Goal: Information Seeking & Learning: Learn about a topic

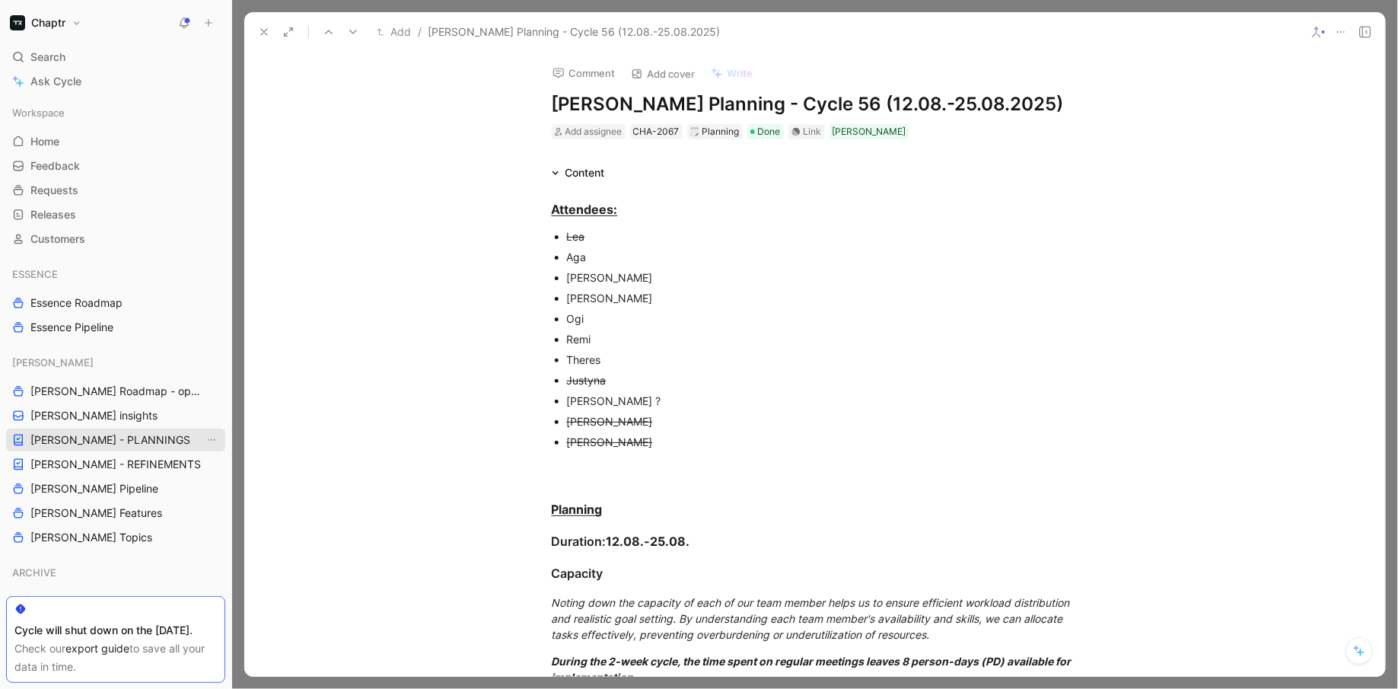
click at [130, 435] on span "[PERSON_NAME] - PLANNINGS" at bounding box center [110, 439] width 160 height 15
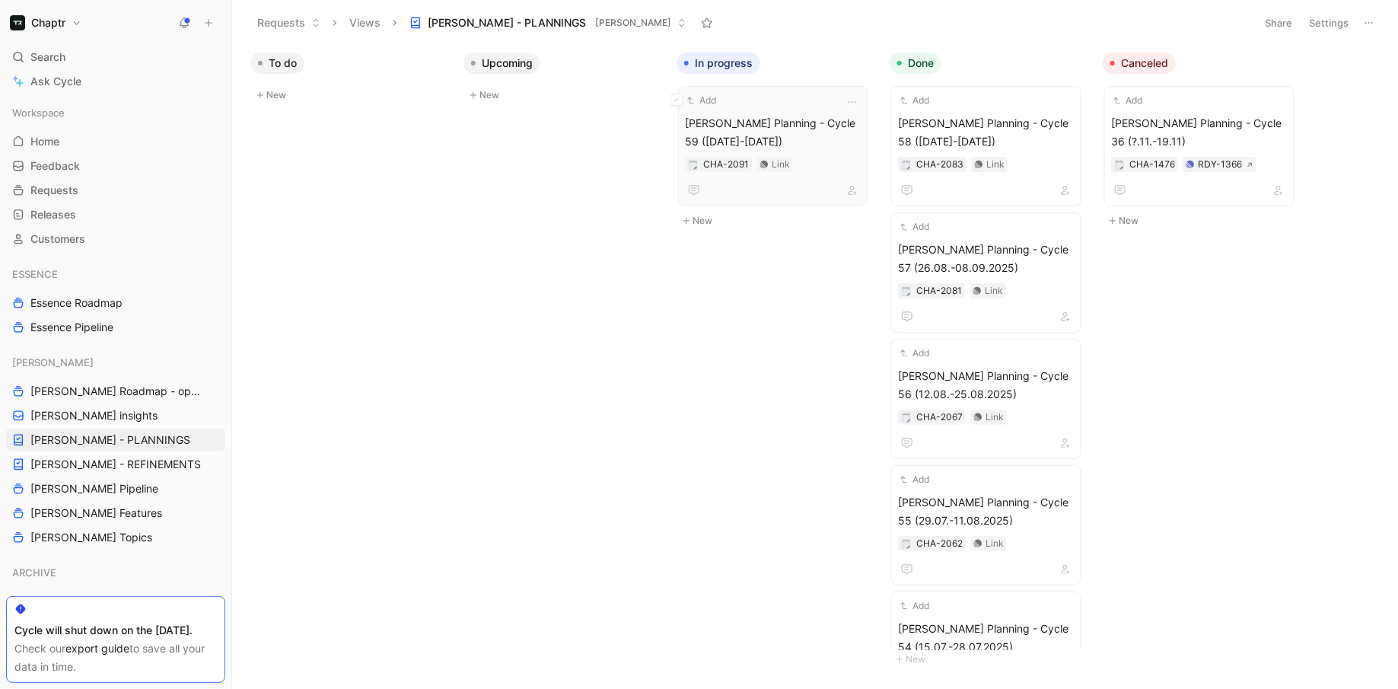
click at [748, 123] on span "[PERSON_NAME] Planning - Cycle 59 ([DATE]-[DATE])" at bounding box center [773, 132] width 177 height 37
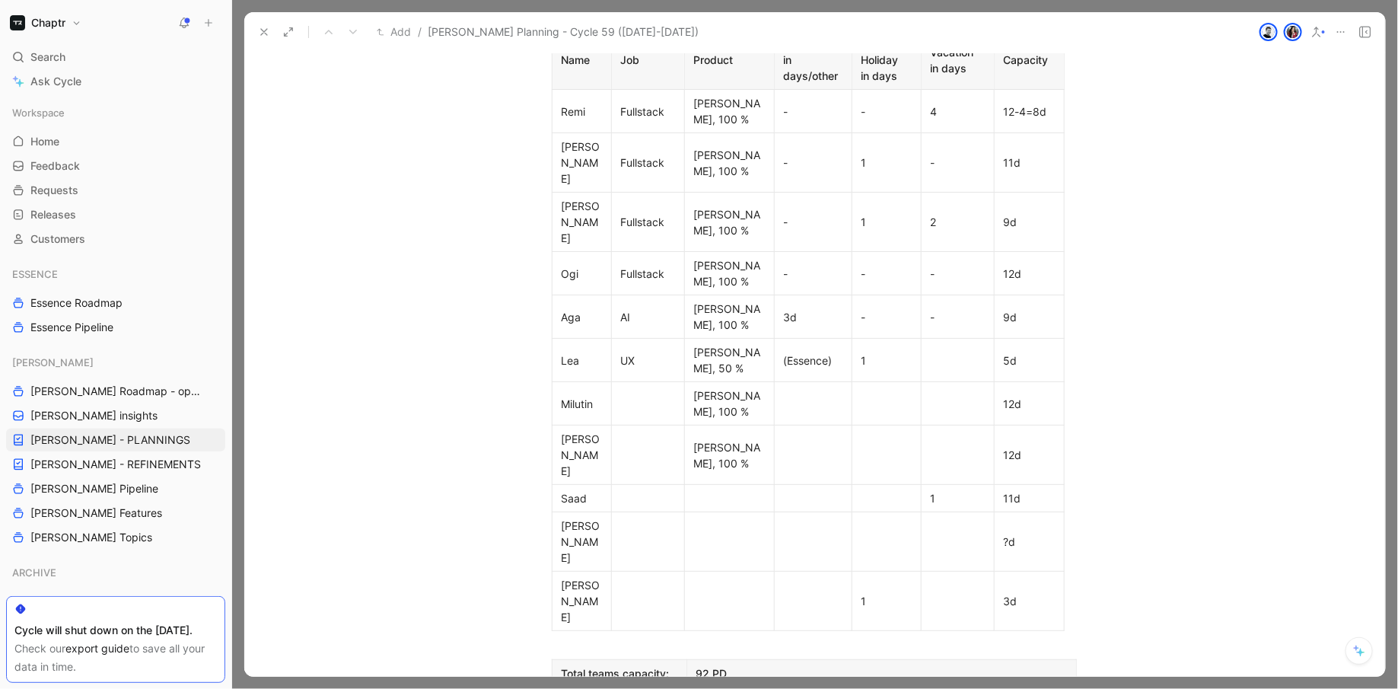
scroll to position [725, 0]
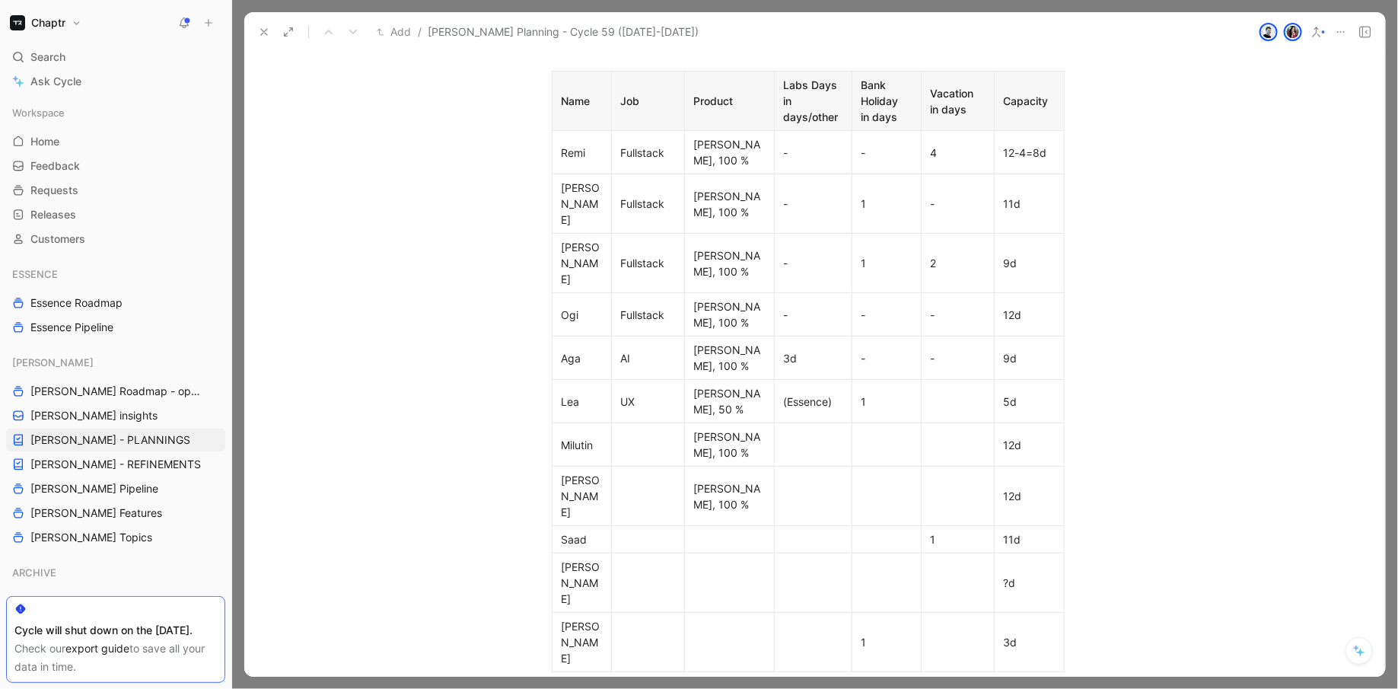
click at [1015, 145] on div "12-4=8d" at bounding box center [1029, 153] width 51 height 16
click at [1015, 196] on div "11d" at bounding box center [1029, 204] width 51 height 16
click at [1023, 255] on div "9d" at bounding box center [1029, 263] width 51 height 16
click at [1023, 307] on div "12d" at bounding box center [1029, 315] width 51 height 16
click at [1023, 350] on div "9d" at bounding box center [1029, 358] width 51 height 16
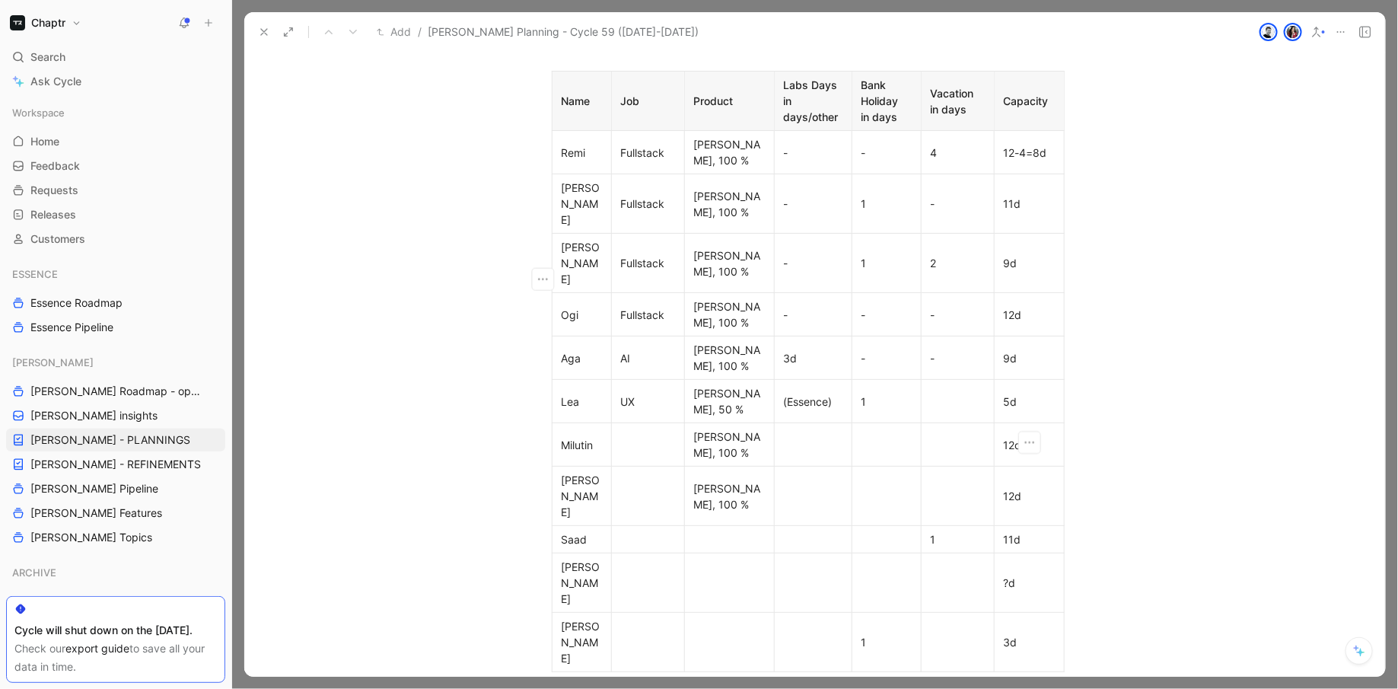
click at [1023, 394] on div "5d" at bounding box center [1029, 402] width 51 height 16
click at [1023, 437] on div "12d" at bounding box center [1029, 445] width 51 height 16
click at [1023, 488] on div "12d" at bounding box center [1029, 496] width 51 height 16
click at [1023, 531] on div "11d" at bounding box center [1029, 539] width 51 height 16
click at [1023, 613] on td "3d" at bounding box center [1029, 642] width 70 height 59
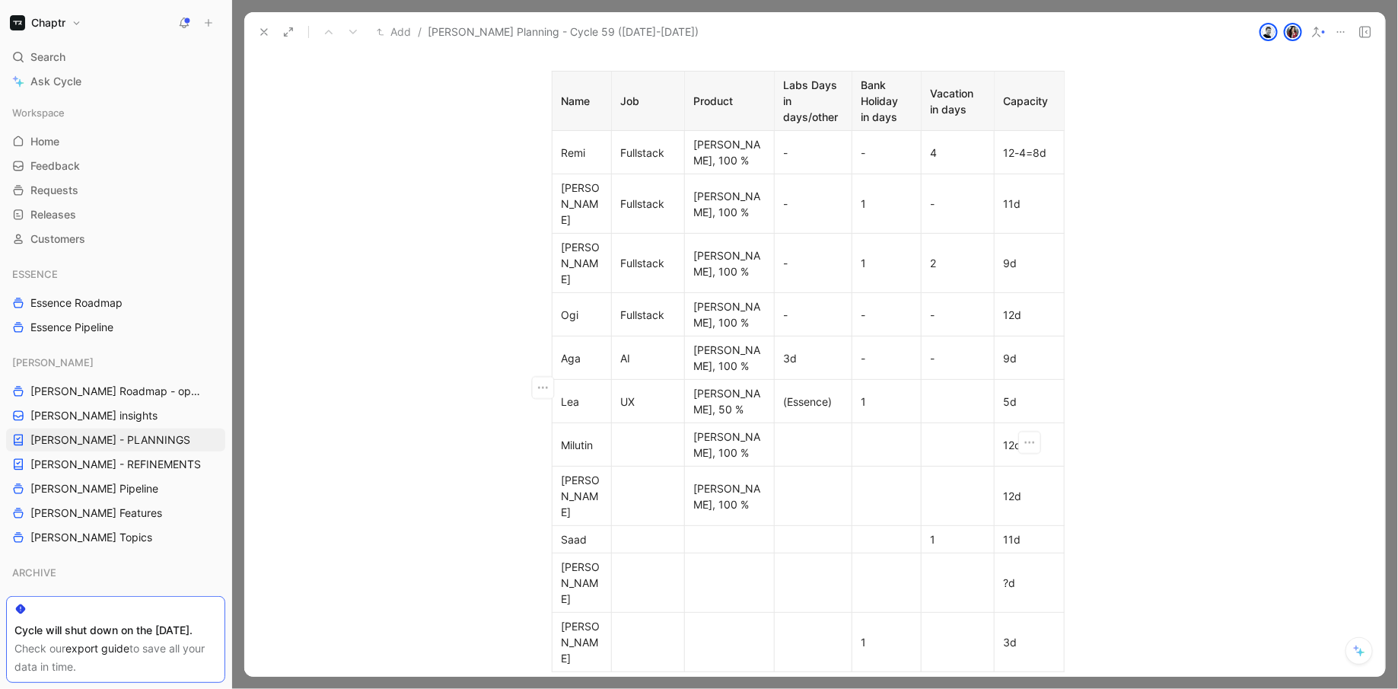
click at [1019, 575] on div "?d" at bounding box center [1029, 583] width 51 height 16
click at [1021, 634] on div "3d" at bounding box center [1029, 642] width 51 height 16
click at [1079, 387] on div "Name Job Product Labs Days in days/other Bank Holiday in days Vacation in days …" at bounding box center [815, 371] width 585 height 601
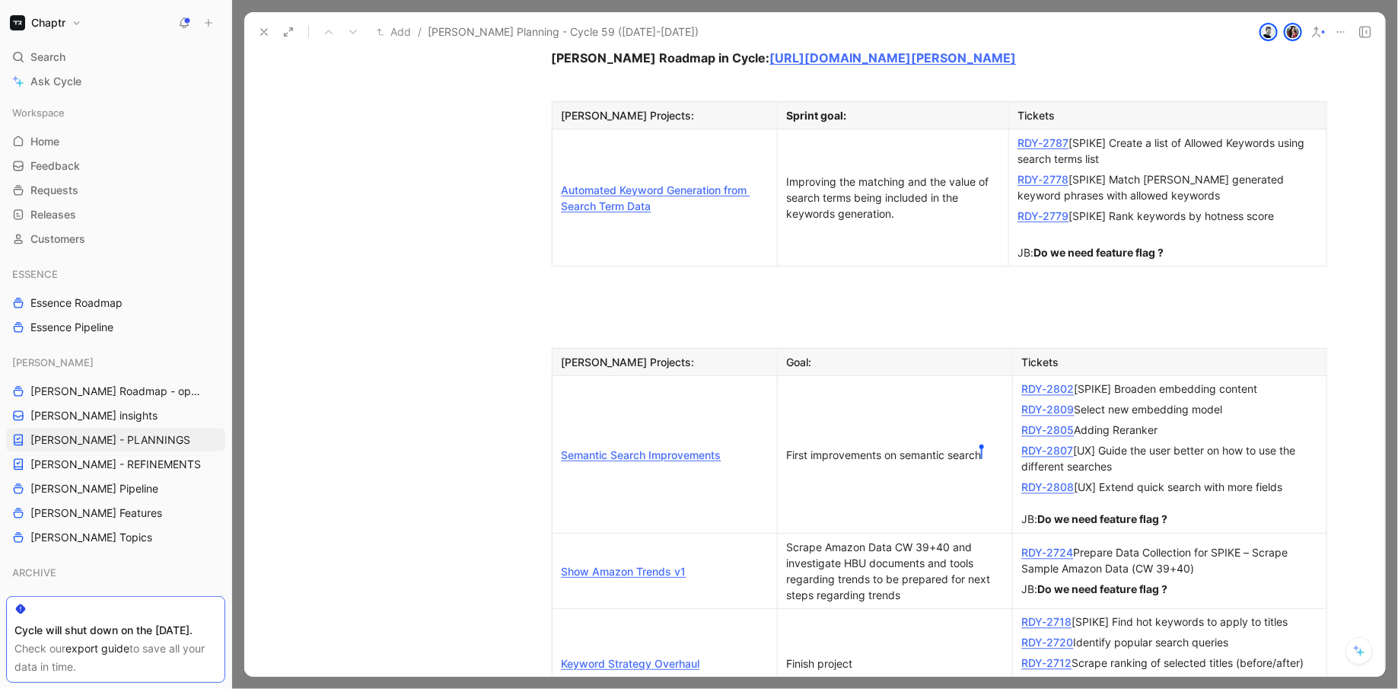
scroll to position [1403, 0]
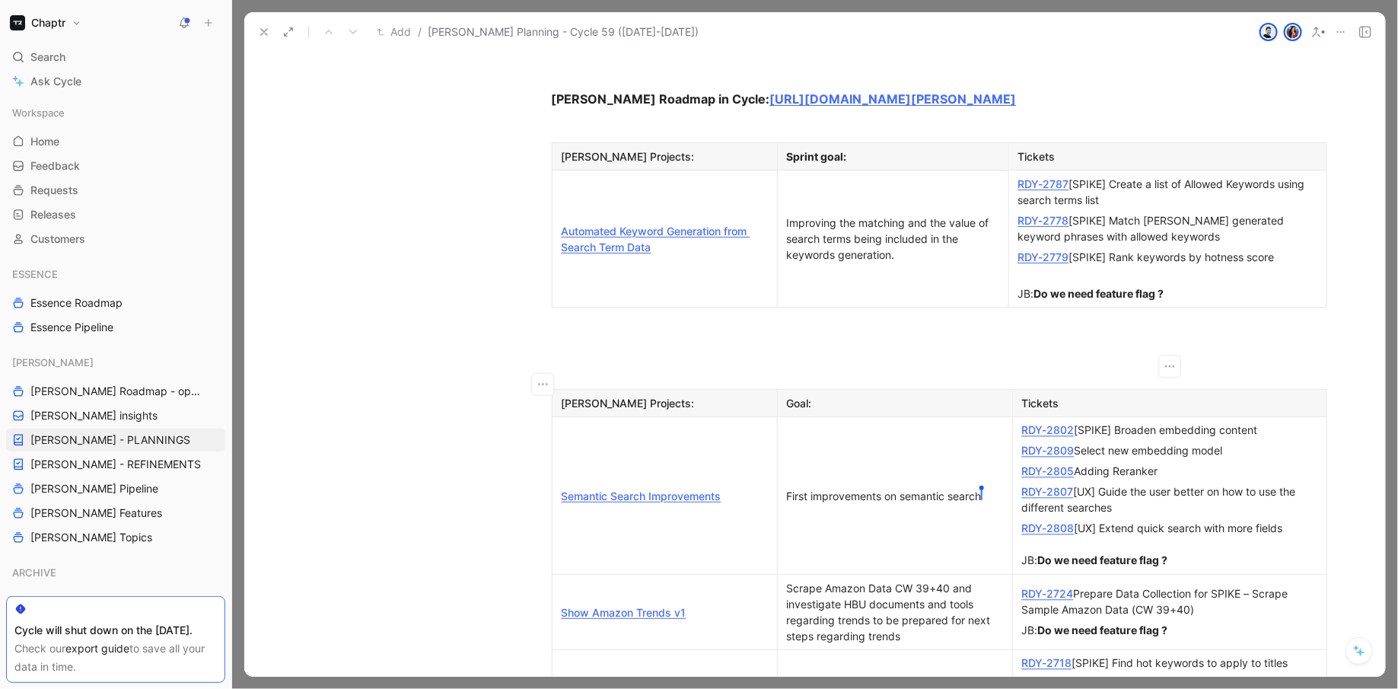
click at [1085, 586] on div "RDY- [PERSON_NAME] 2724 Prepare Data Collection for SPIKE – Scrape Sample Amazo…" at bounding box center [1169, 602] width 295 height 32
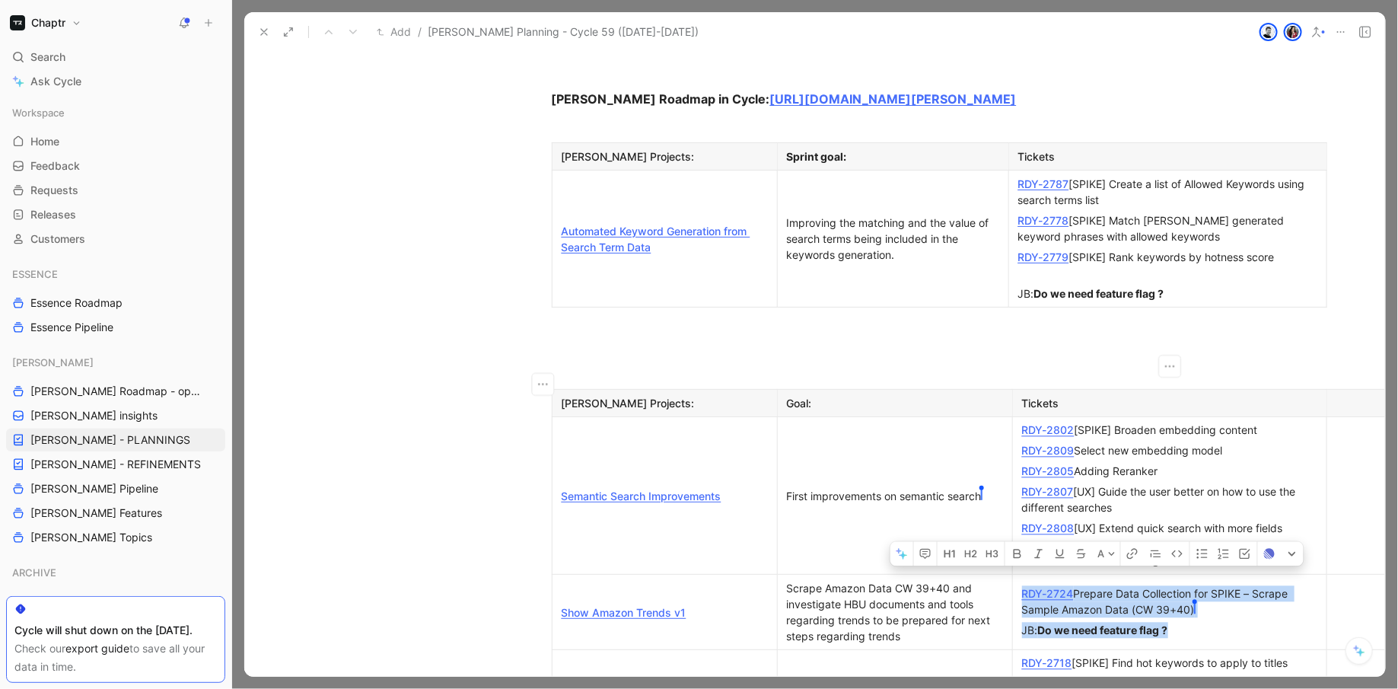
click at [1072, 588] on link "RDY-2724" at bounding box center [1048, 594] width 52 height 13
click at [1122, 586] on div "RDY-2724 Prepare Data Collection for SPIKE – Scrape Sample Amazon Data (CW 39+4…" at bounding box center [1169, 602] width 295 height 32
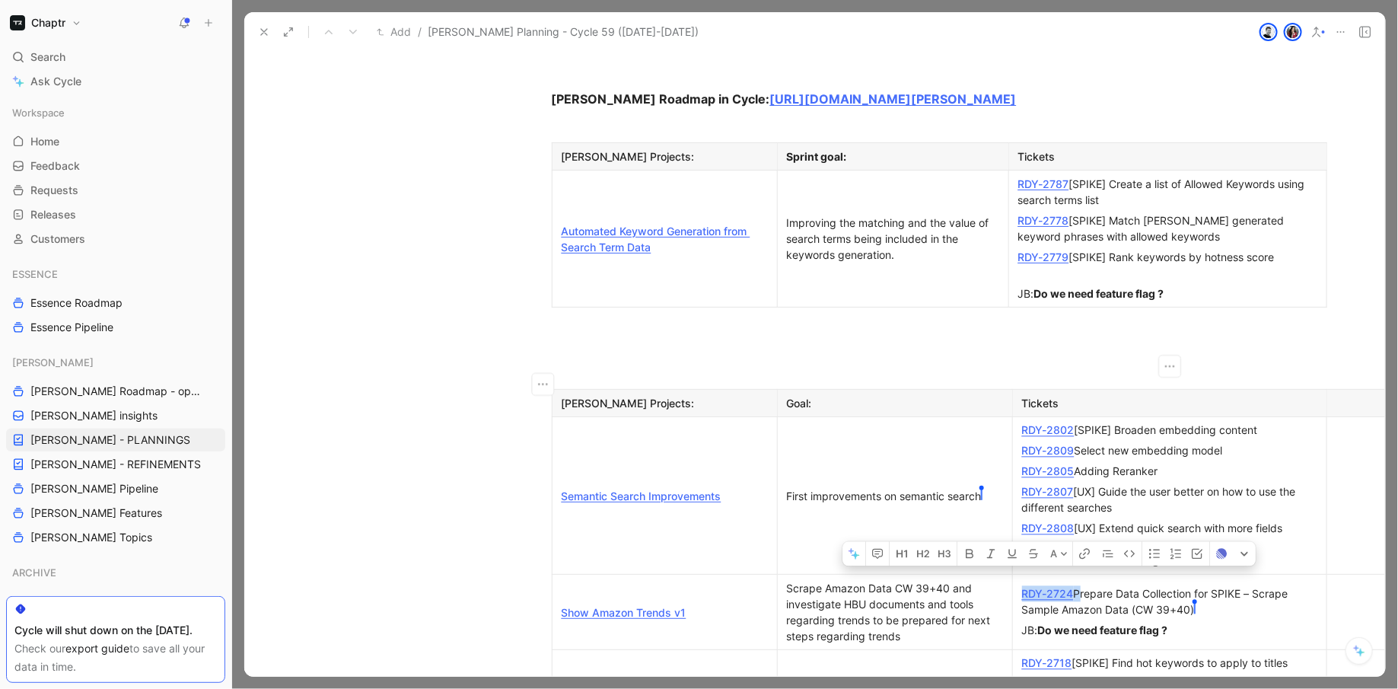
drag, startPoint x: 1076, startPoint y: 363, endPoint x: 1017, endPoint y: 362, distance: 58.6
click at [1017, 584] on p "RDY-2724 Prepare Data Collection for SPIKE – Scrape Sample Amazon Data (CW 39+4…" at bounding box center [1170, 602] width 308 height 37
click at [1117, 624] on strong "Do we need feature flag ?" at bounding box center [1103, 630] width 130 height 13
drag, startPoint x: 1073, startPoint y: 361, endPoint x: 1022, endPoint y: 365, distance: 51.9
click at [1022, 586] on div "RDY-2724 Prepare Data Collection for SPIKE – Scrape Sample Amazon Data (CW 39+4…" at bounding box center [1169, 602] width 295 height 32
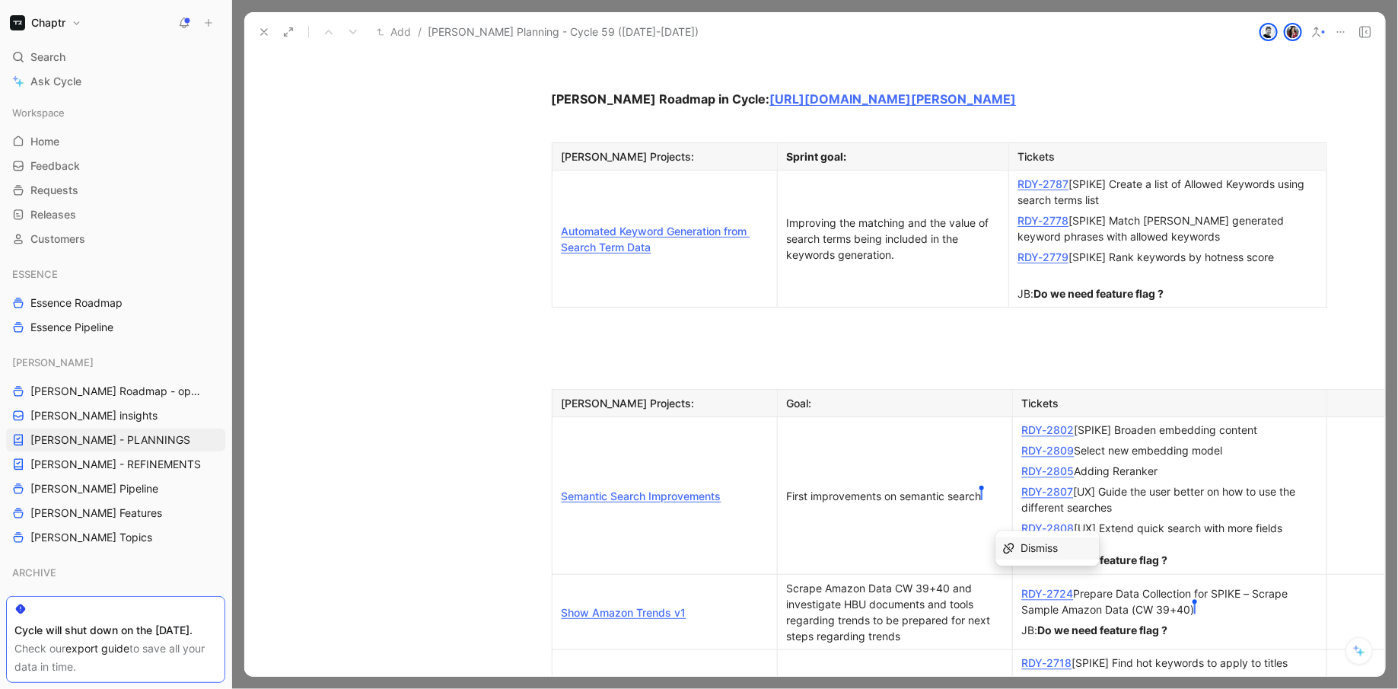
click at [1033, 542] on span "Dismiss" at bounding box center [1040, 548] width 37 height 13
click at [1114, 586] on div "RDY-2724 Prepare Data Collection for SPIKE – Scrape Sample Amazon Data (CW 39+4…" at bounding box center [1169, 602] width 295 height 32
drag, startPoint x: 1073, startPoint y: 364, endPoint x: 1023, endPoint y: 364, distance: 50.2
click at [1022, 586] on div "RDY-2724 Prepare Data Collection for SPIKE – Scrape Sample Amazon Data (CW 39+4…" at bounding box center [1169, 602] width 295 height 32
click at [1141, 586] on div "RDY-2724 Prepare Data Collection for SPIKE – Scrape Sample Amazon Data (CW 39+4…" at bounding box center [1169, 602] width 295 height 32
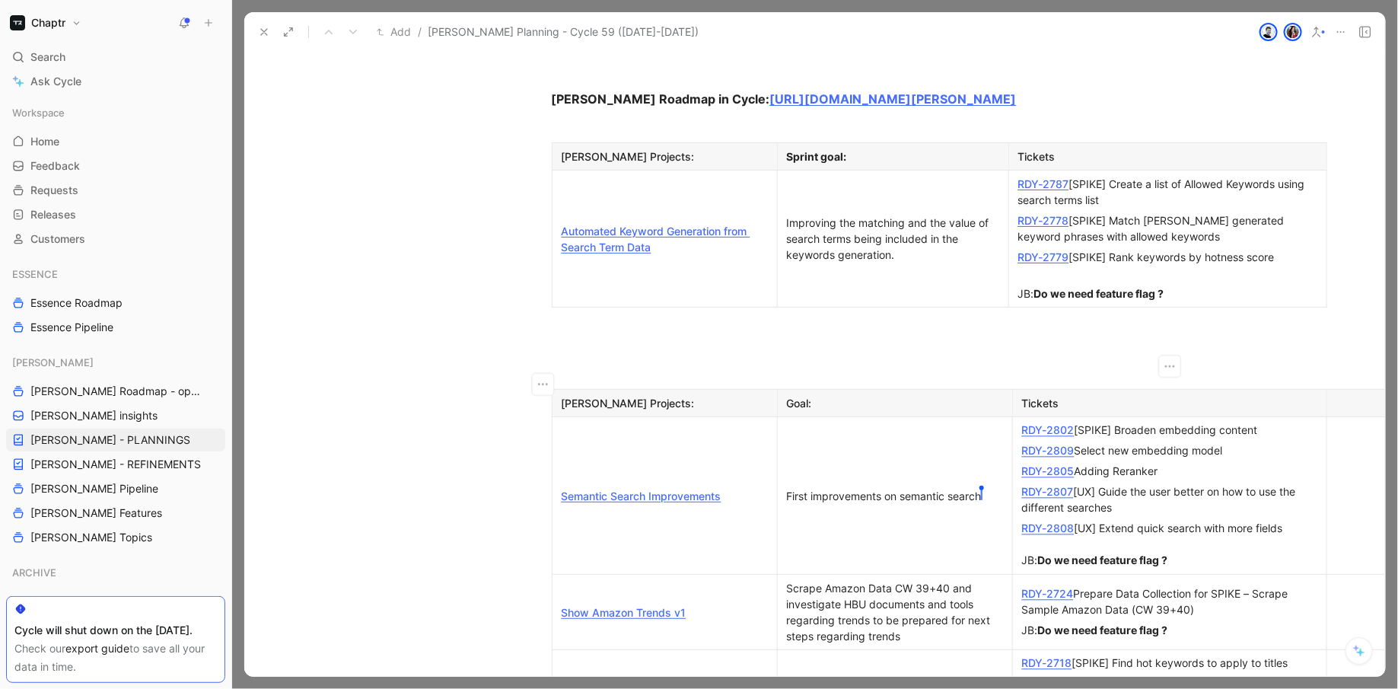
click at [1060, 588] on link "RDY-2 [PERSON_NAME] 724" at bounding box center [1048, 594] width 52 height 13
